Goal: Information Seeking & Learning: Check status

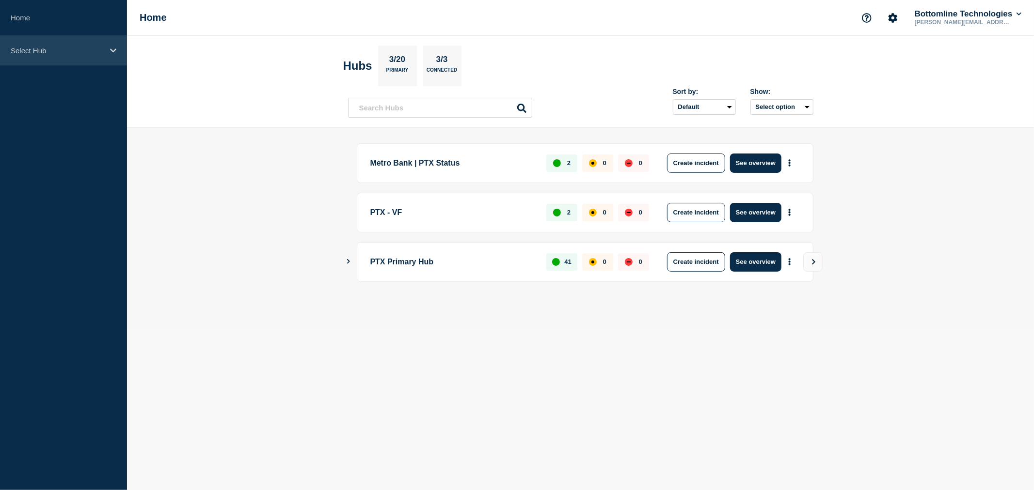
click at [85, 61] on div "Select Hub" at bounding box center [63, 51] width 127 height 30
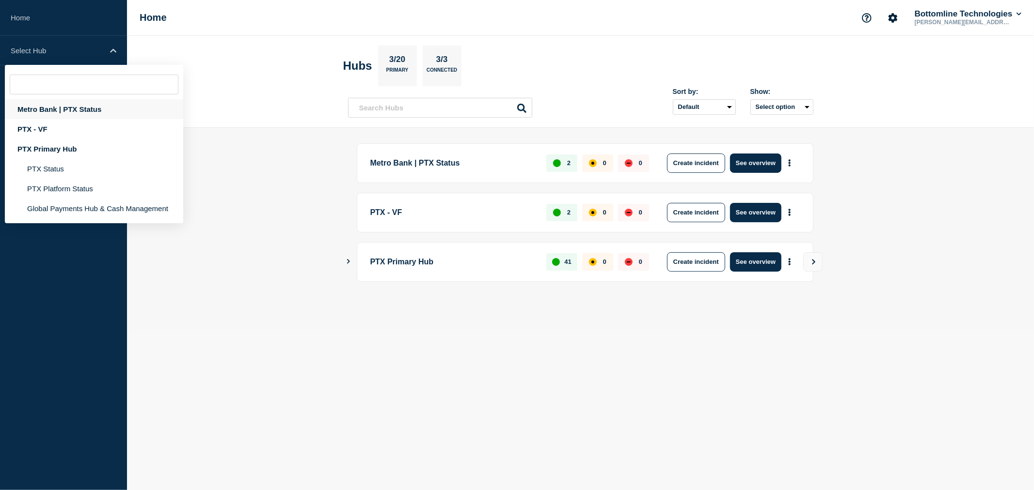
click at [84, 107] on div "Metro Bank | PTX Status" at bounding box center [94, 109] width 178 height 20
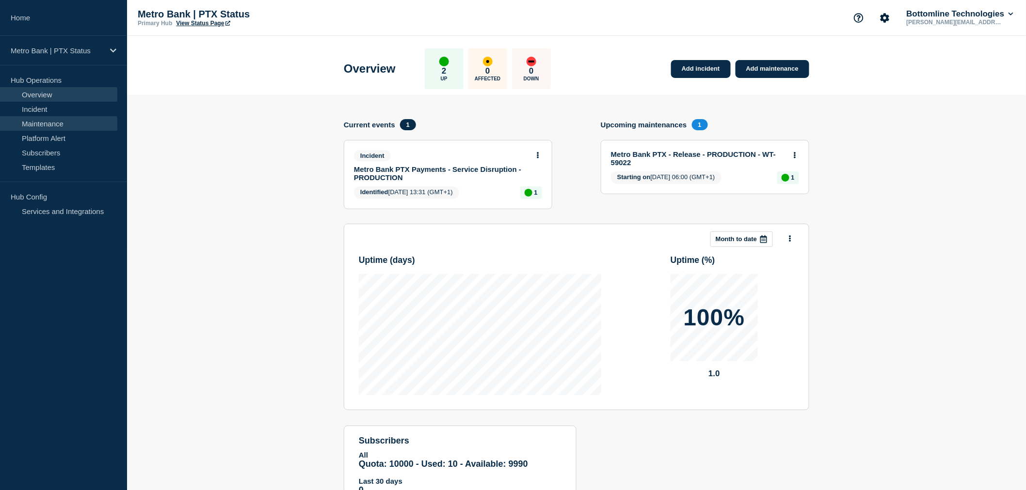
click at [68, 124] on link "Maintenance" at bounding box center [58, 123] width 117 height 15
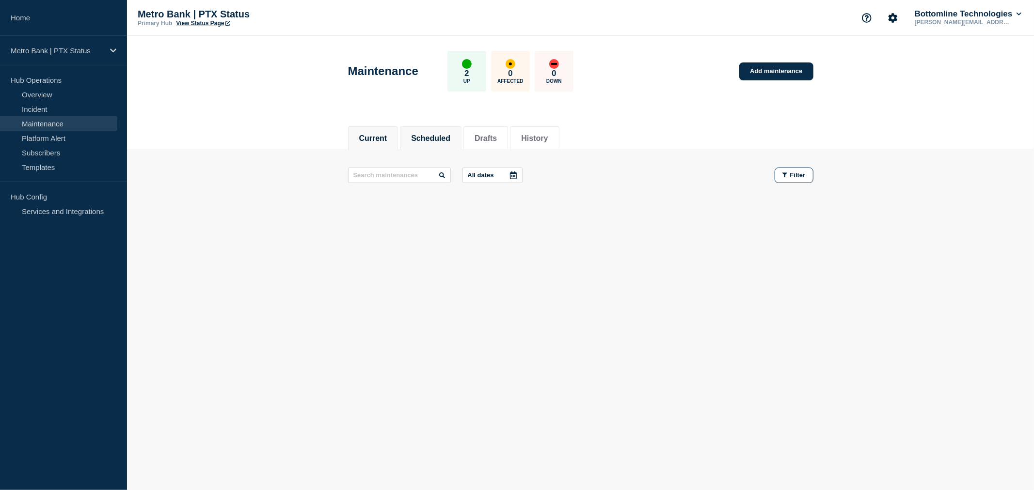
click at [430, 139] on button "Scheduled" at bounding box center [430, 138] width 39 height 9
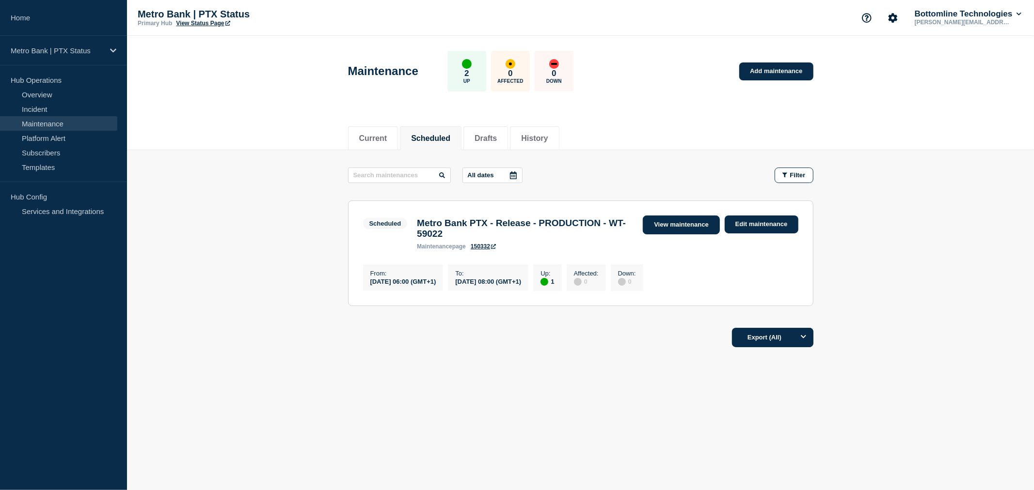
click at [675, 225] on link "View maintenance" at bounding box center [681, 225] width 77 height 19
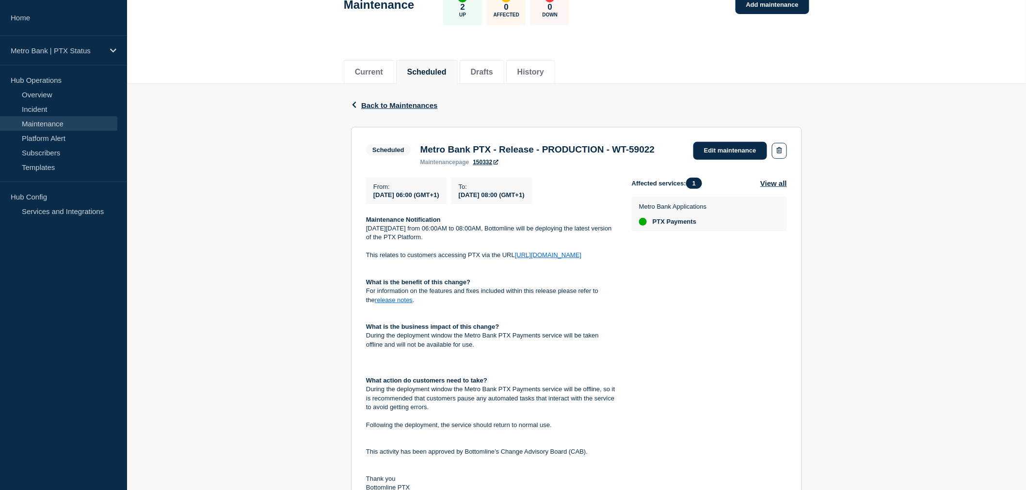
scroll to position [161, 0]
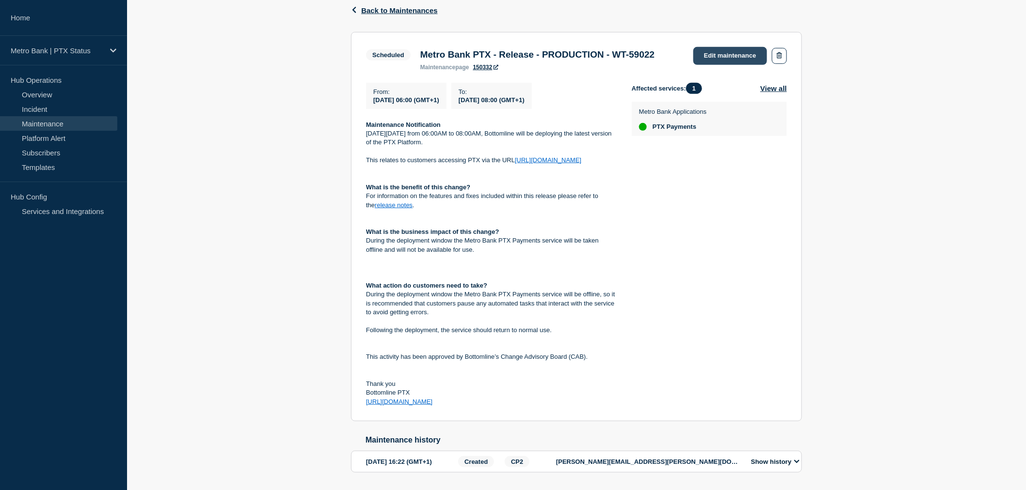
click at [711, 55] on link "Edit maintenance" at bounding box center [730, 56] width 74 height 18
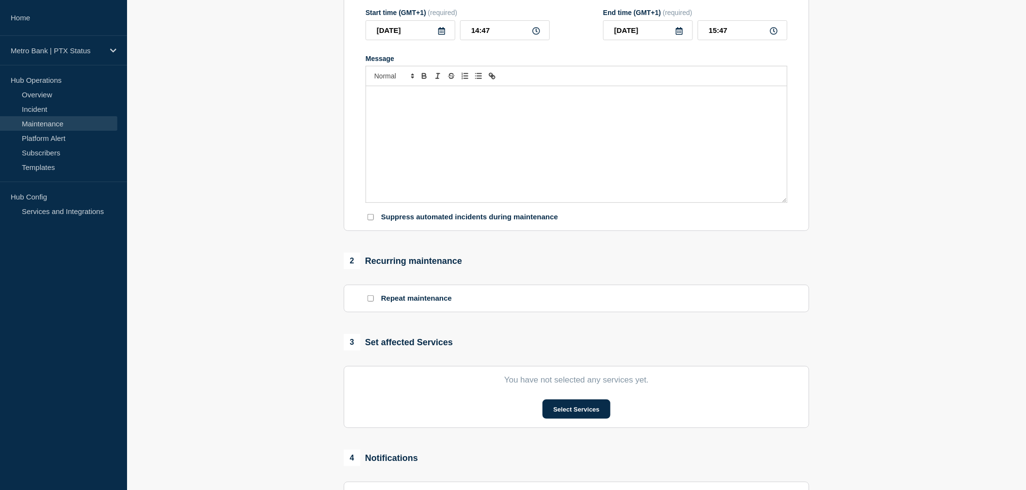
type input "Metro Bank PTX - Release - PRODUCTION - WT-59022"
type input "2025-10-18"
type input "06:00"
type input "2025-10-18"
type input "08:00"
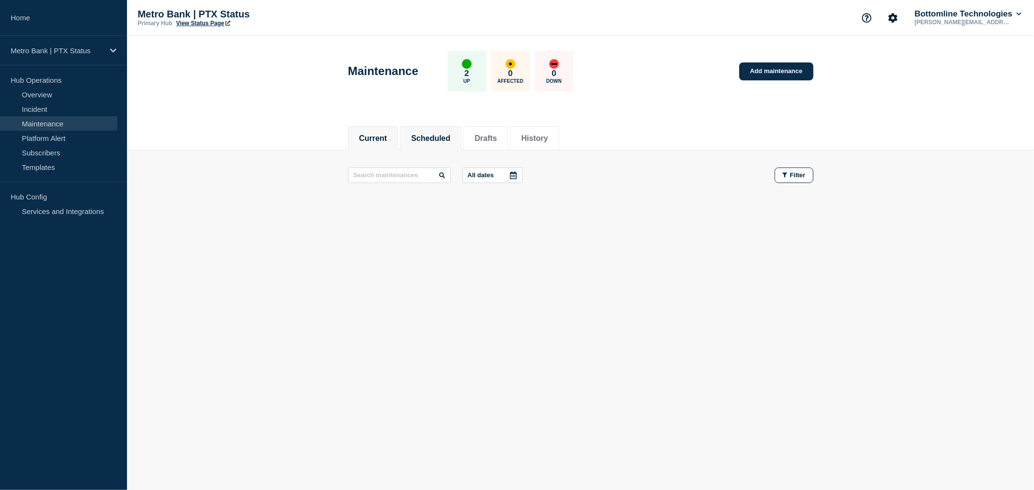
click at [444, 138] on button "Scheduled" at bounding box center [430, 138] width 39 height 9
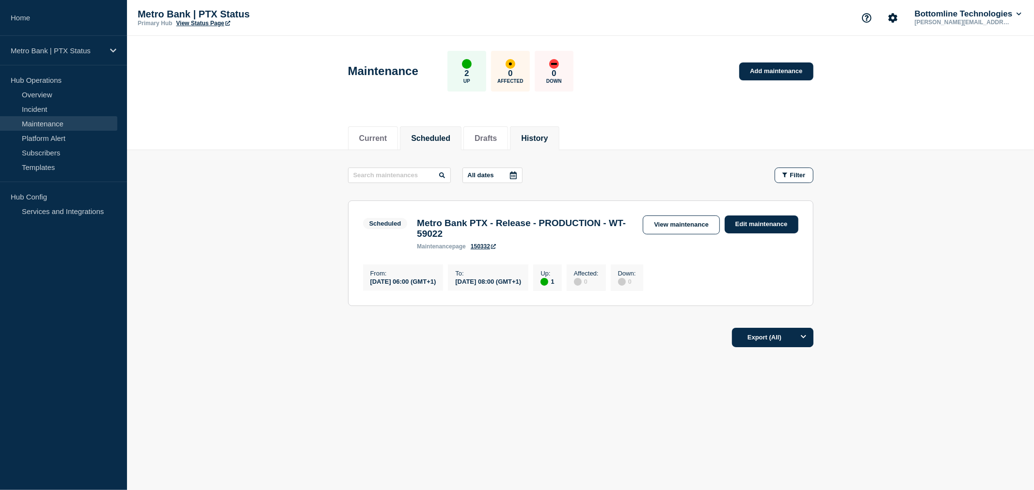
click at [539, 144] on li "History" at bounding box center [534, 138] width 49 height 24
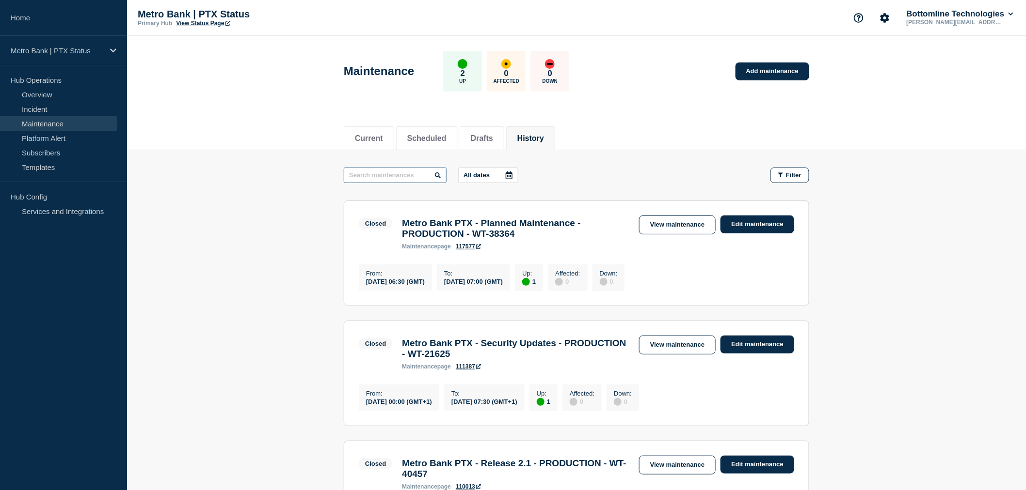
click at [411, 171] on input "text" at bounding box center [395, 176] width 103 height 16
type input "platform"
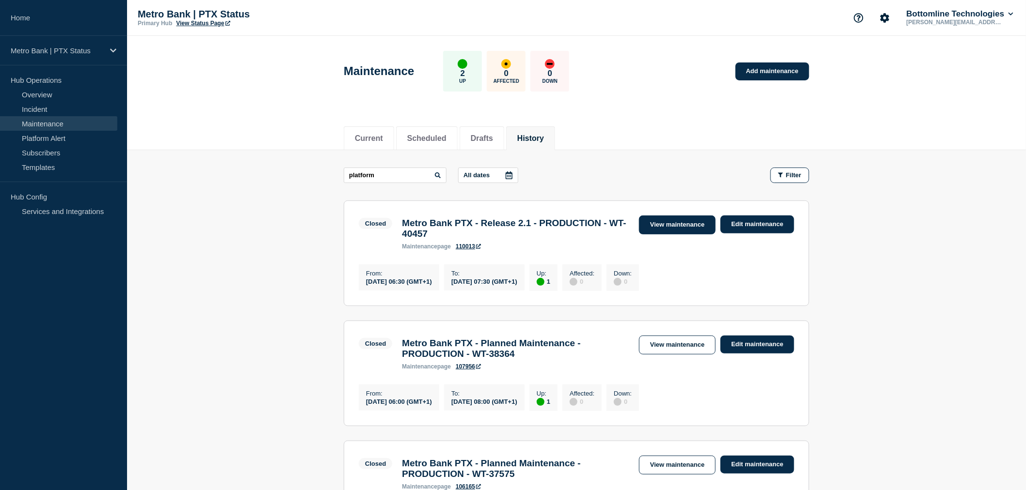
click at [656, 225] on link "View maintenance" at bounding box center [677, 225] width 77 height 19
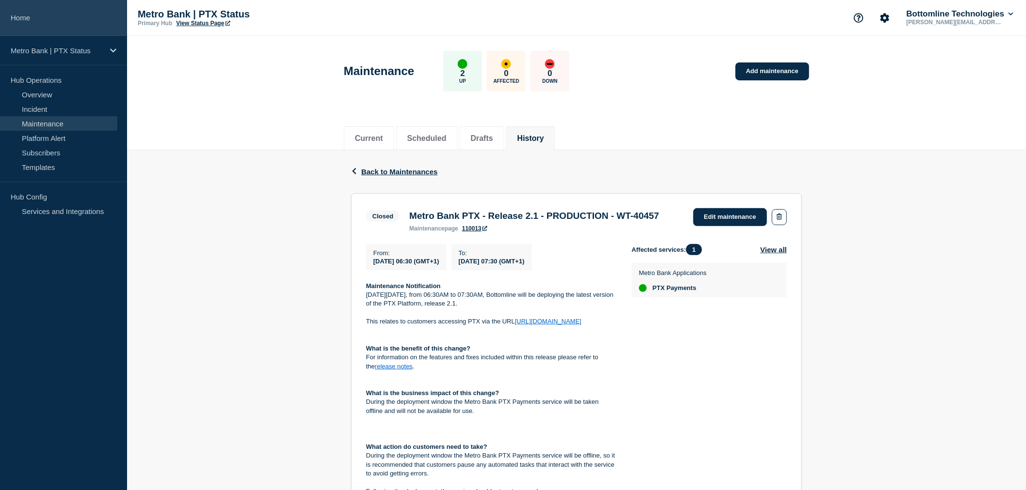
click at [22, 14] on link "Home" at bounding box center [63, 18] width 127 height 36
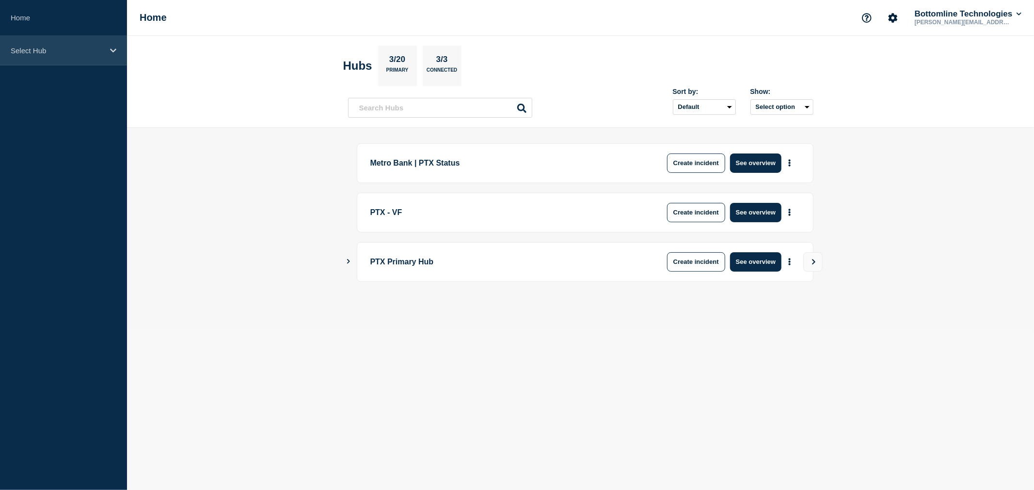
click at [52, 50] on p "Select Hub" at bounding box center [57, 51] width 93 height 8
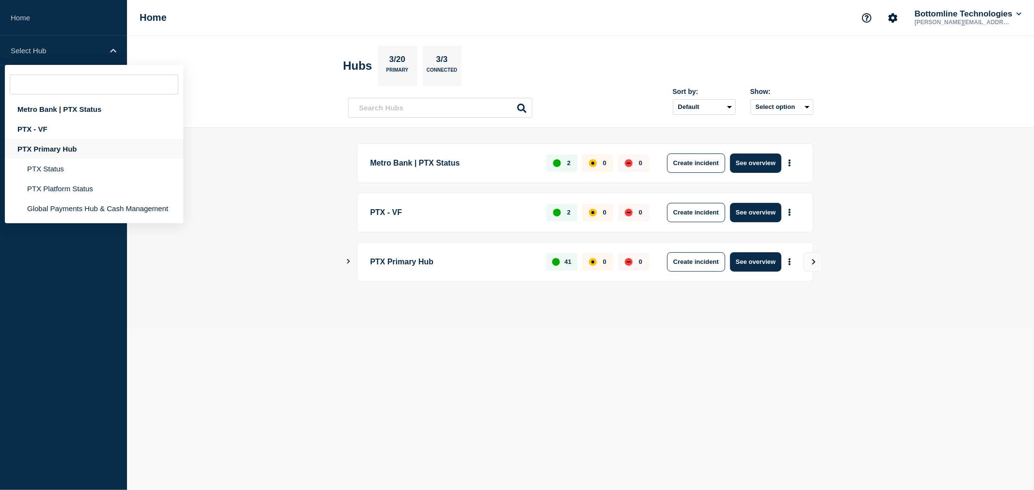
click at [69, 146] on div "PTX Primary Hub" at bounding box center [94, 149] width 178 height 20
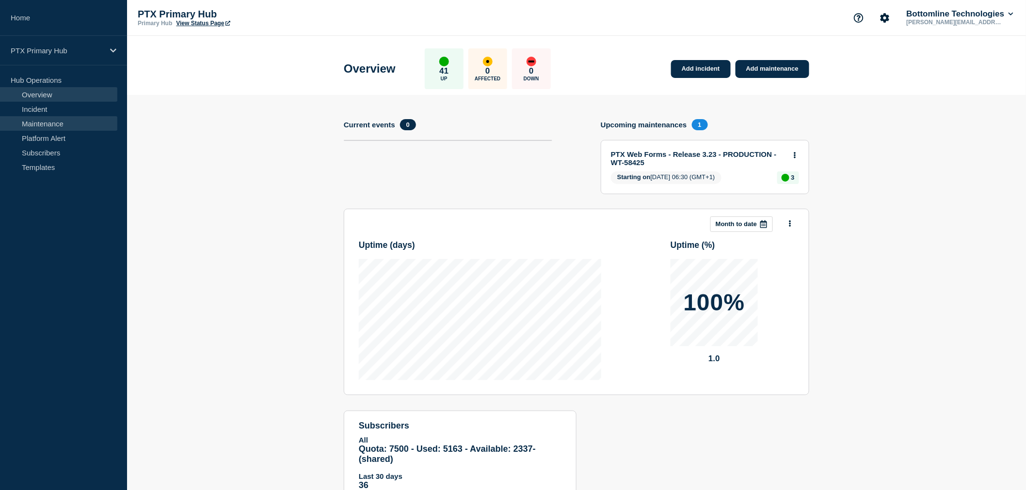
click at [78, 123] on link "Maintenance" at bounding box center [58, 123] width 117 height 15
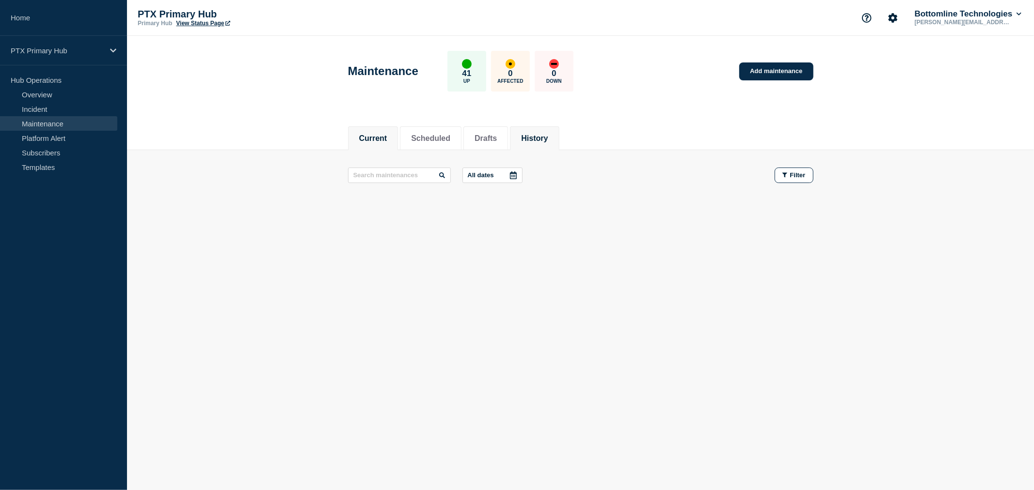
click at [539, 129] on li "History" at bounding box center [534, 138] width 49 height 24
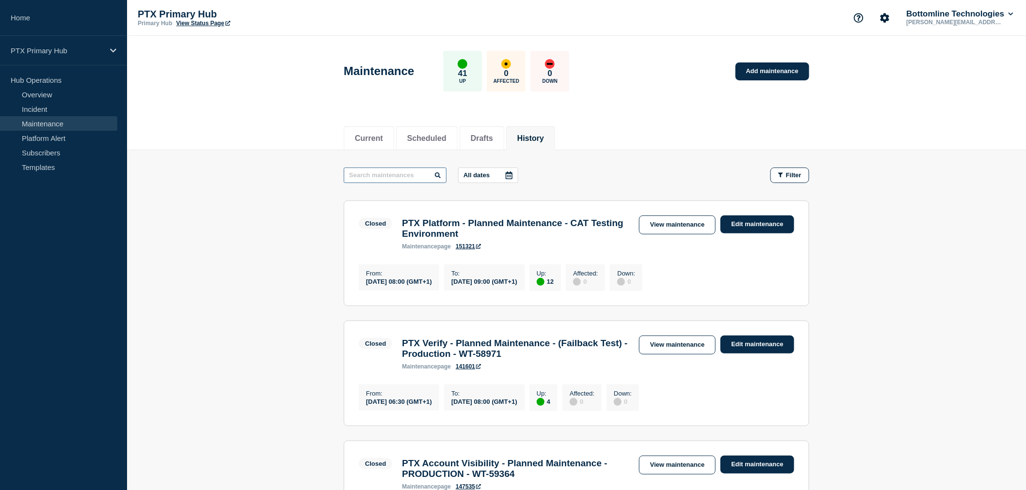
click at [407, 178] on input "text" at bounding box center [395, 176] width 103 height 16
type input "platform"
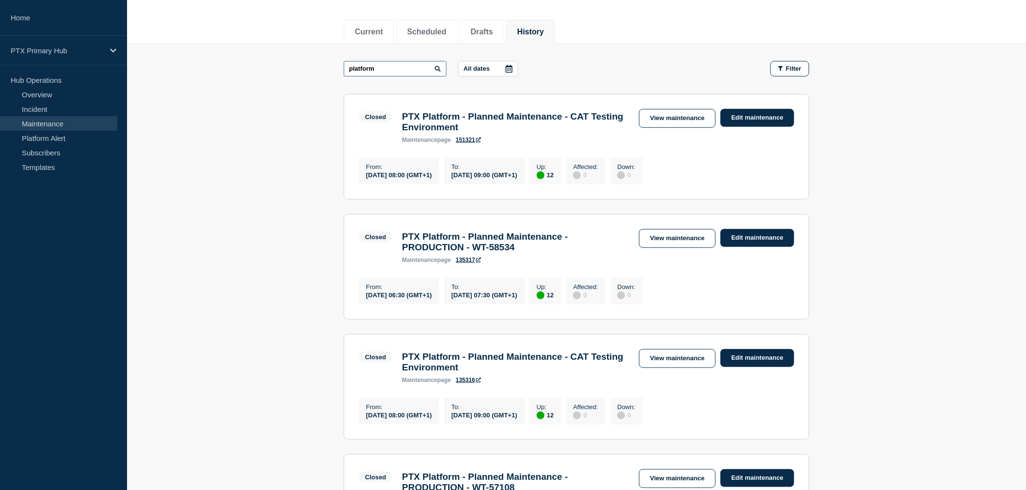
scroll to position [108, 0]
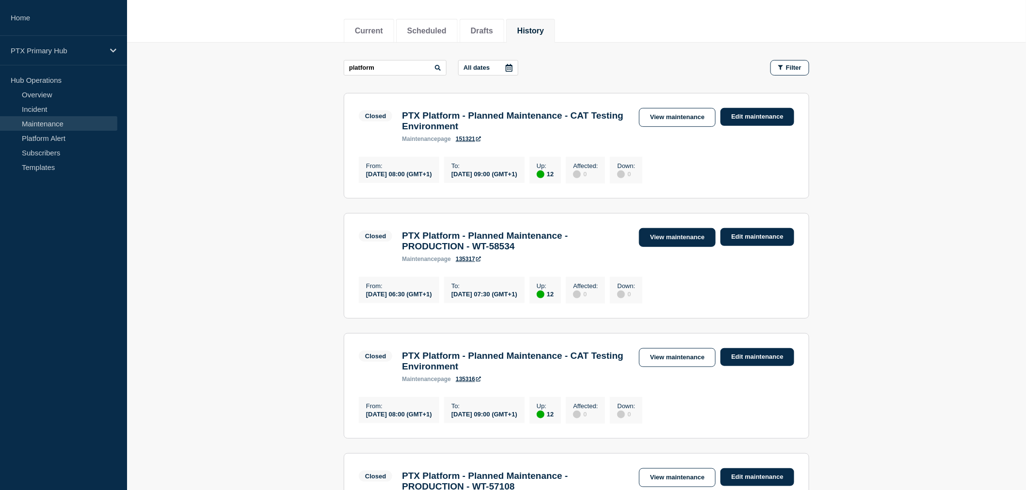
click at [656, 247] on link "View maintenance" at bounding box center [677, 237] width 77 height 19
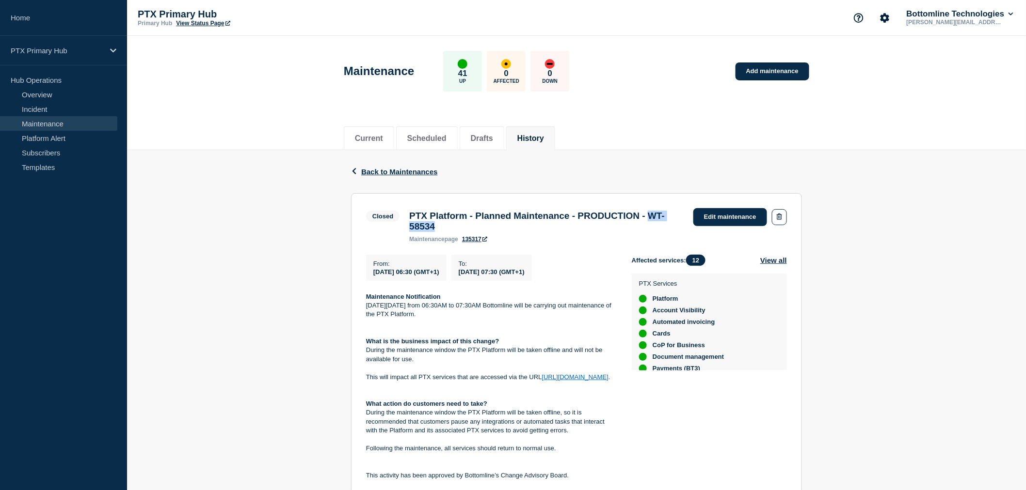
drag, startPoint x: 471, startPoint y: 229, endPoint x: 411, endPoint y: 230, distance: 59.6
click at [411, 230] on h3 "PTX Platform - Planned Maintenance - PRODUCTION - WT-58534" at bounding box center [546, 221] width 274 height 21
copy h3 "WT-58534"
drag, startPoint x: 633, startPoint y: 97, endPoint x: 625, endPoint y: 95, distance: 8.5
click at [633, 97] on header "Maintenance 41 Up 0 Affected 0 Down Add maintenance" at bounding box center [576, 76] width 899 height 81
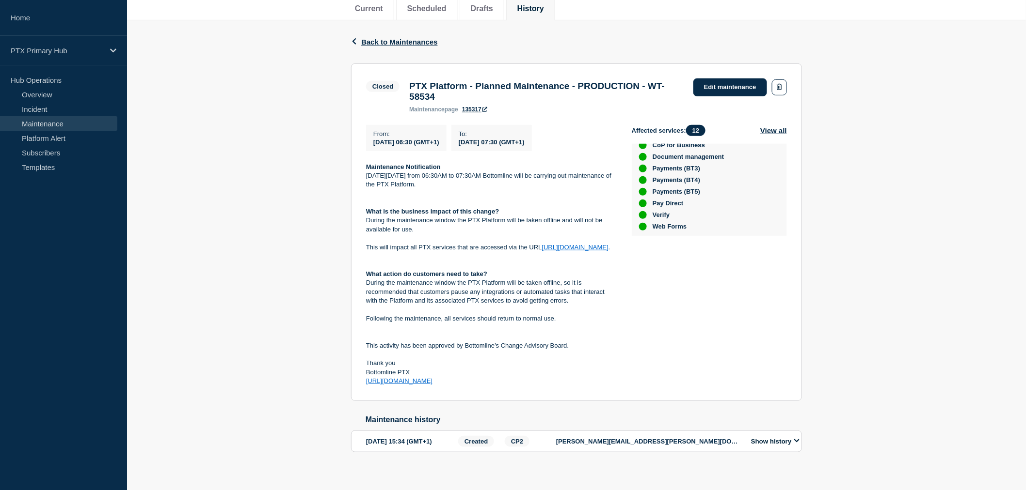
scroll to position [152, 0]
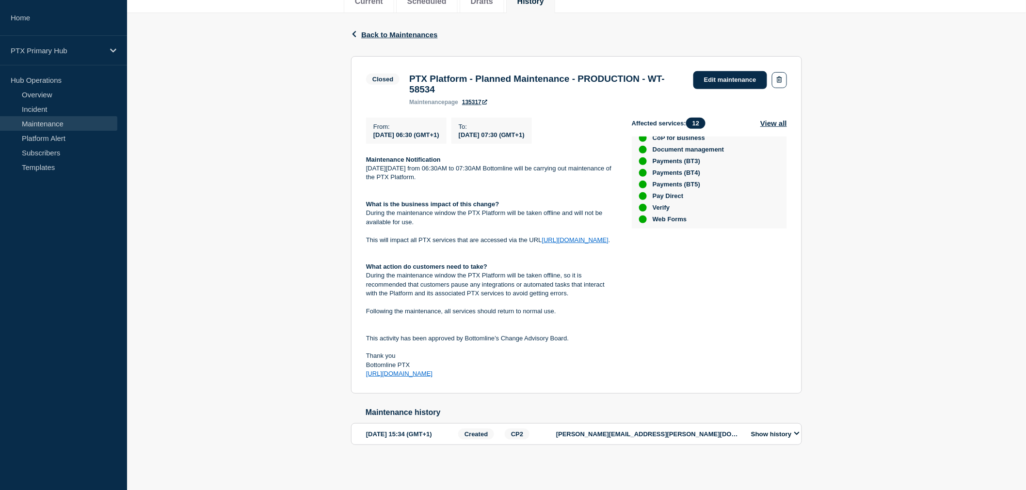
click at [632, 434] on div "joe.crook@bottomline.com" at bounding box center [648, 434] width 184 height 11
click at [777, 431] on button "Show history" at bounding box center [775, 434] width 54 height 8
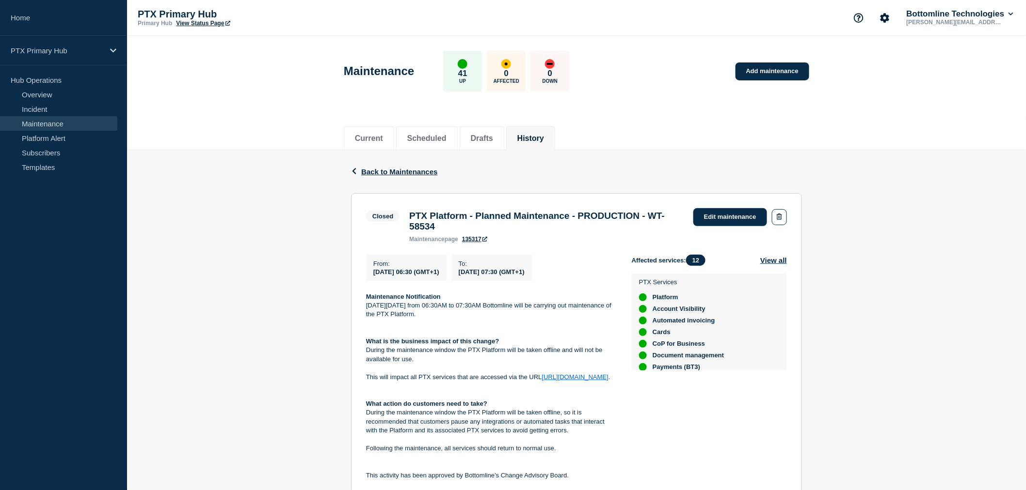
scroll to position [0, 0]
